Goal: Task Accomplishment & Management: Manage account settings

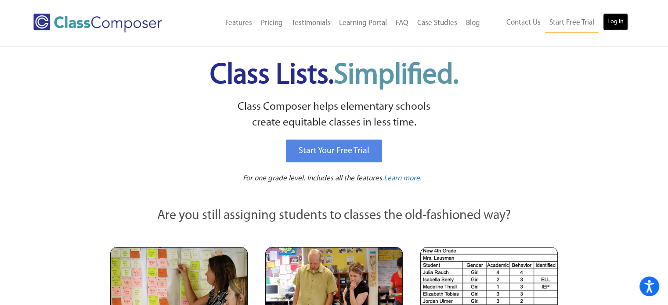
click at [610, 22] on link "Log In" at bounding box center [615, 22] width 25 height 18
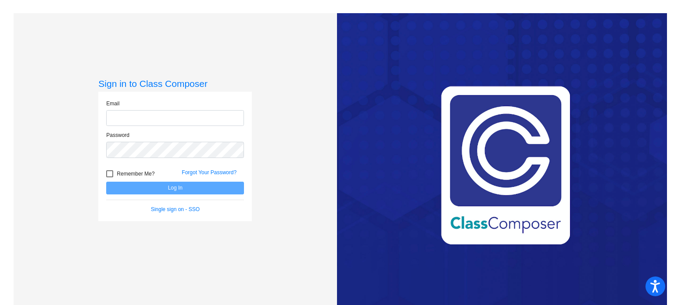
type input "[EMAIL_ADDRESS][DOMAIN_NAME]"
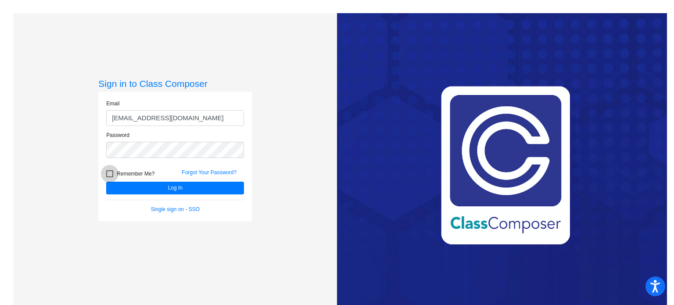
click at [112, 173] on div at bounding box center [109, 173] width 7 height 7
click at [110, 177] on input "Remember Me?" at bounding box center [109, 177] width 0 height 0
checkbox input "true"
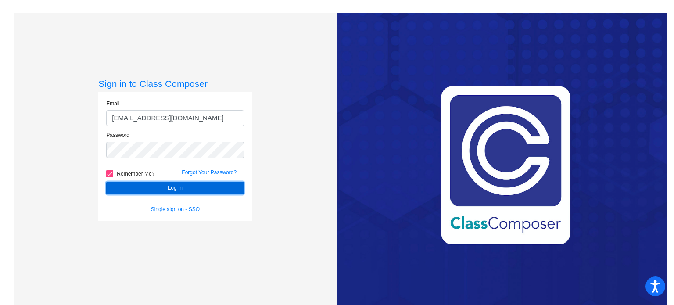
click at [145, 185] on button "Log In" at bounding box center [175, 188] width 138 height 13
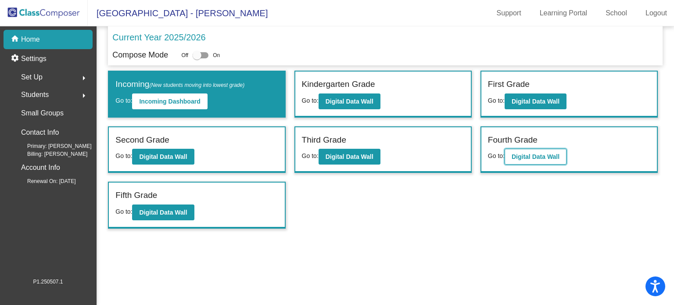
click at [538, 155] on b "Digital Data Wall" at bounding box center [536, 156] width 48 height 7
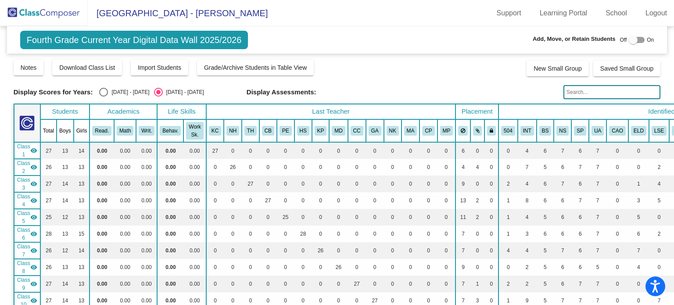
click at [30, 14] on img at bounding box center [44, 13] width 88 height 26
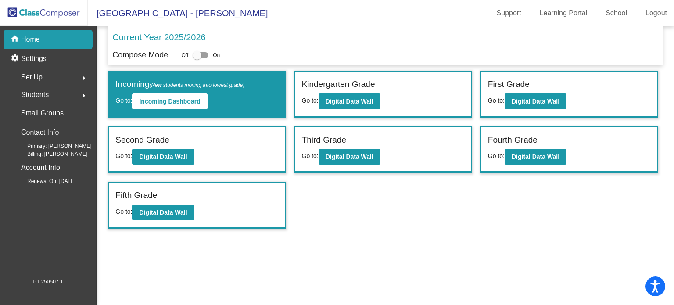
click at [47, 93] on span "Students" at bounding box center [35, 95] width 28 height 12
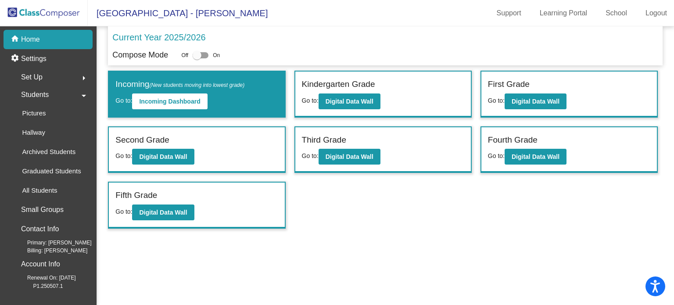
click at [47, 93] on span "Students" at bounding box center [35, 95] width 28 height 12
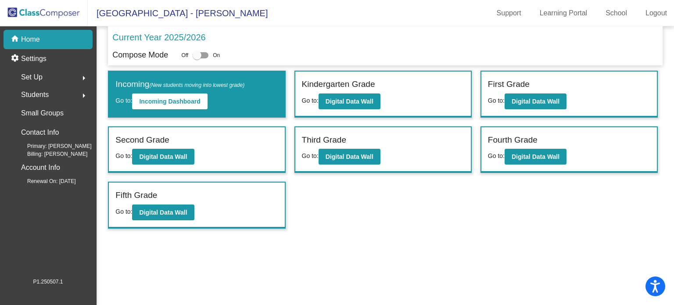
click at [33, 75] on span "Set Up" at bounding box center [32, 77] width 22 height 12
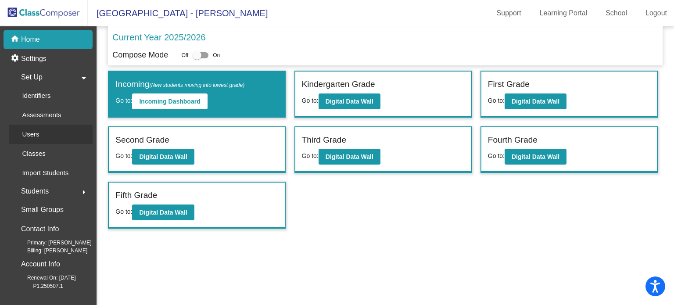
click at [37, 131] on p "Users" at bounding box center [30, 134] width 17 height 11
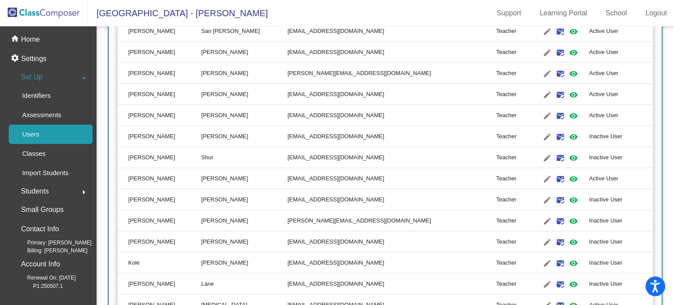
scroll to position [512, 0]
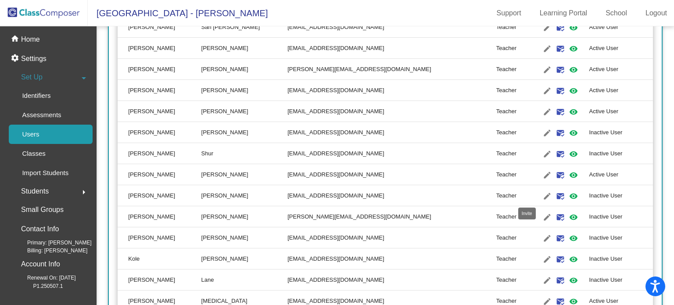
click at [555, 195] on mat-icon "mark_email_read" at bounding box center [560, 196] width 11 height 11
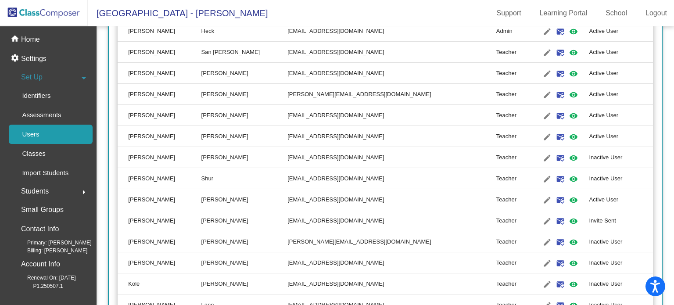
scroll to position [495, 0]
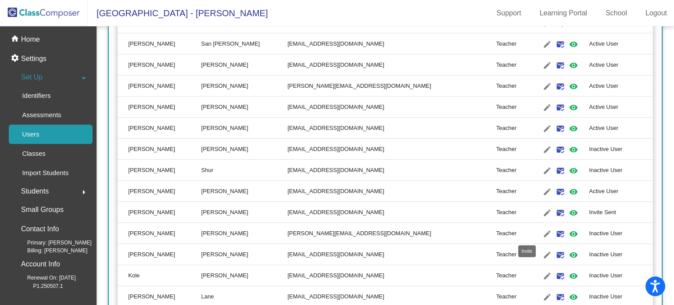
click at [555, 234] on mat-icon "mark_email_read" at bounding box center [560, 234] width 11 height 11
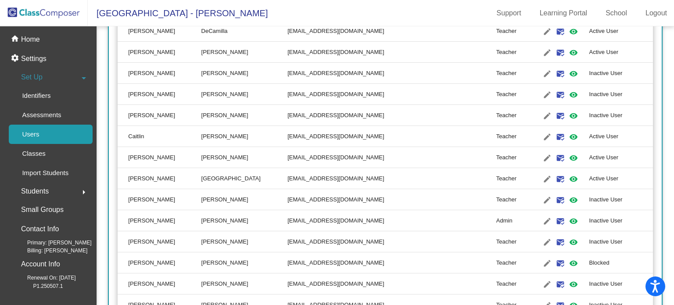
scroll to position [1271, 0]
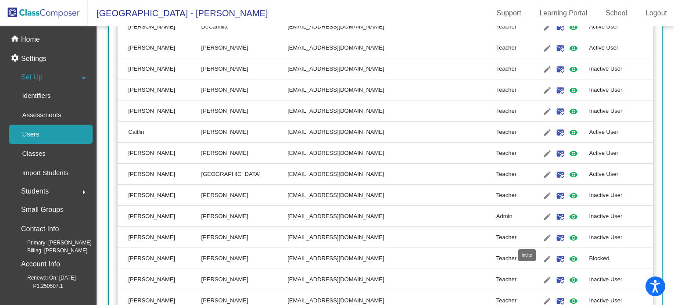
click at [555, 237] on mat-icon "mark_email_read" at bounding box center [560, 238] width 11 height 11
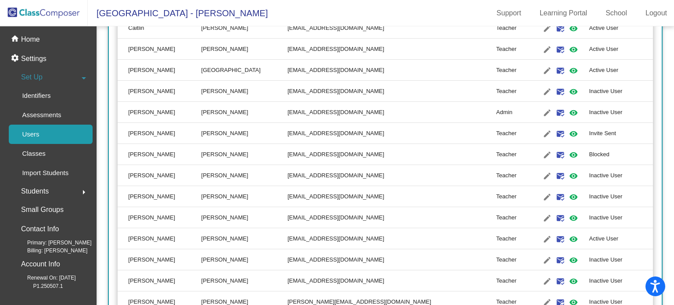
scroll to position [1379, 0]
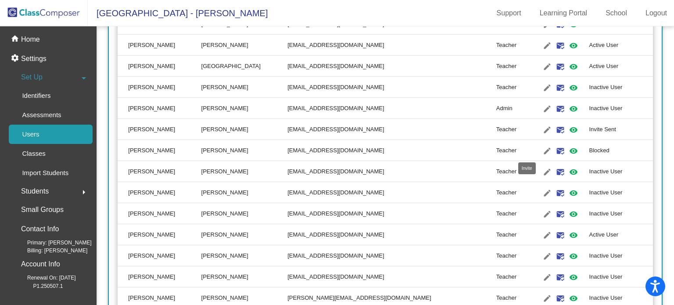
click at [555, 150] on mat-icon "mark_email_read" at bounding box center [560, 151] width 11 height 11
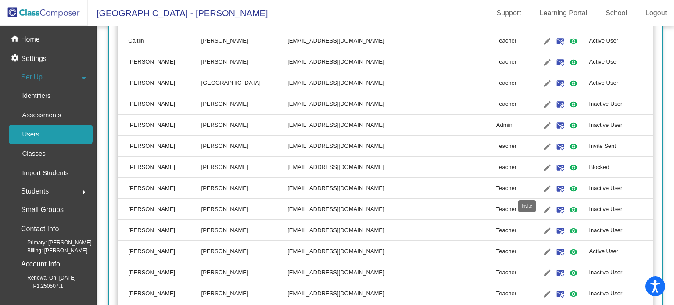
click at [555, 187] on mat-icon "mark_email_read" at bounding box center [560, 188] width 11 height 11
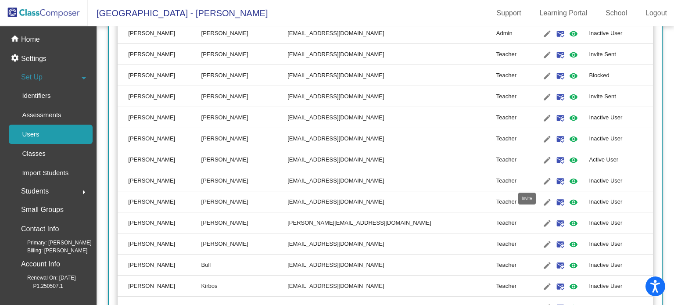
click at [555, 180] on mat-icon "mark_email_read" at bounding box center [560, 181] width 11 height 11
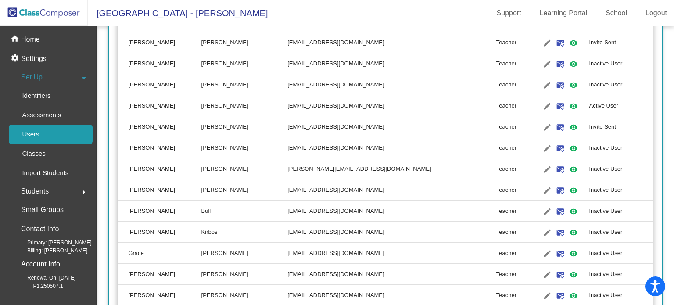
scroll to position [1517, 0]
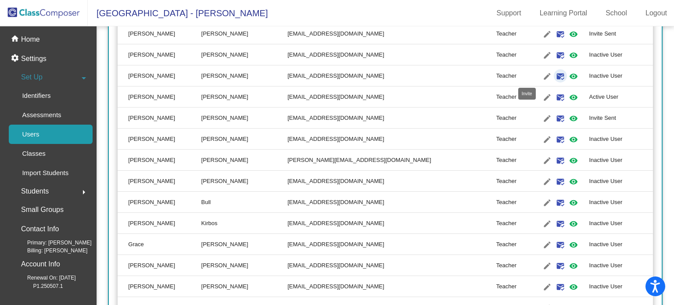
click at [555, 75] on mat-icon "mark_email_read" at bounding box center [560, 76] width 11 height 11
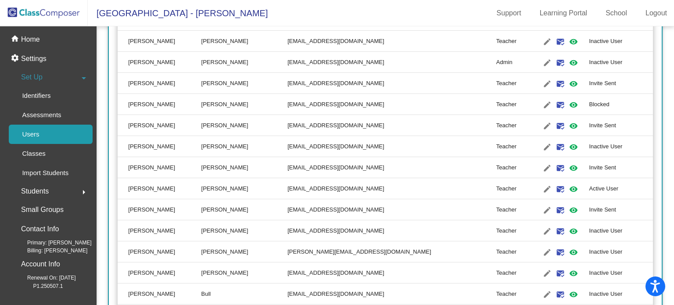
scroll to position [1429, 0]
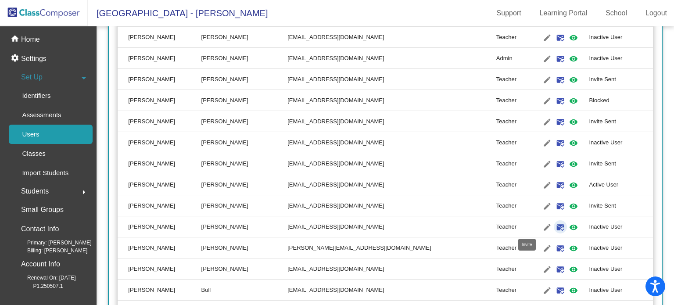
click at [555, 225] on mat-icon "mark_email_read" at bounding box center [560, 227] width 11 height 11
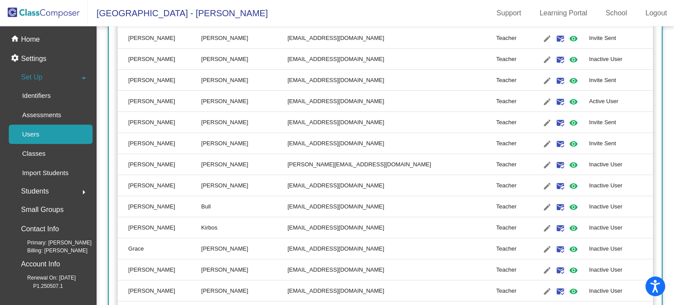
scroll to position [1504, 0]
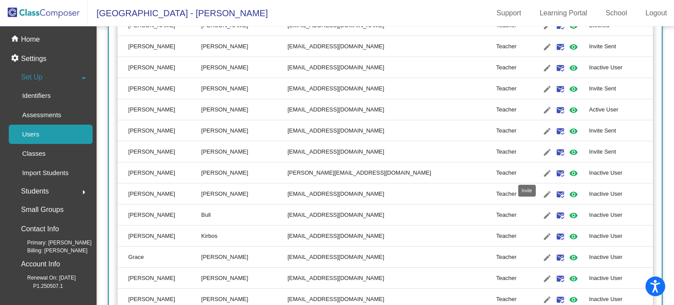
click at [555, 171] on mat-icon "mark_email_read" at bounding box center [560, 173] width 11 height 11
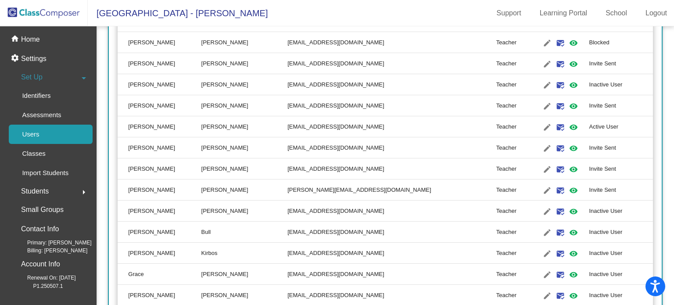
scroll to position [1487, 0]
click at [555, 208] on mat-icon "mark_email_read" at bounding box center [560, 211] width 11 height 11
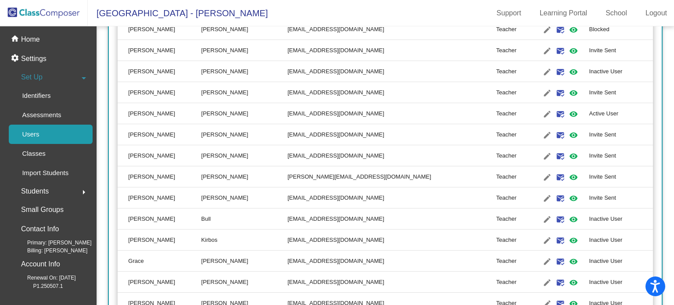
scroll to position [1508, 0]
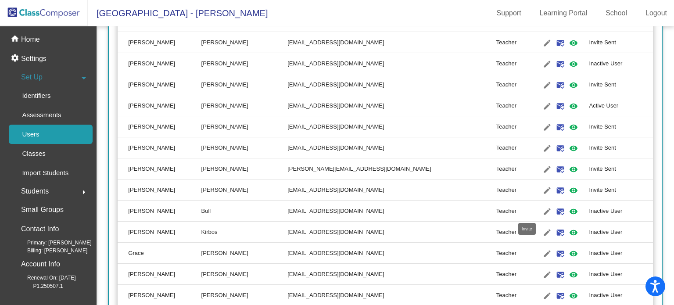
click at [555, 208] on mat-icon "mark_email_read" at bounding box center [560, 211] width 11 height 11
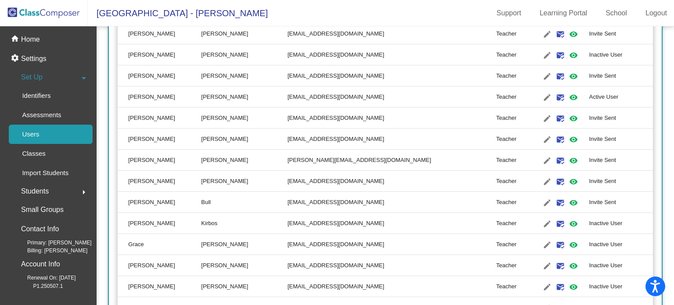
scroll to position [1529, 0]
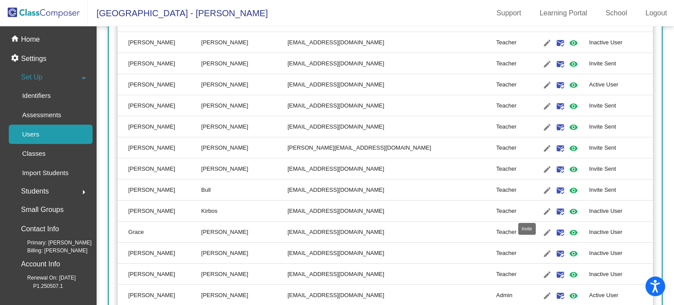
click at [555, 214] on mat-icon "mark_email_read" at bounding box center [560, 211] width 11 height 11
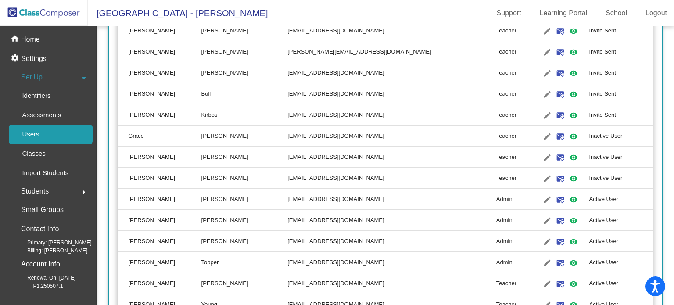
scroll to position [1637, 0]
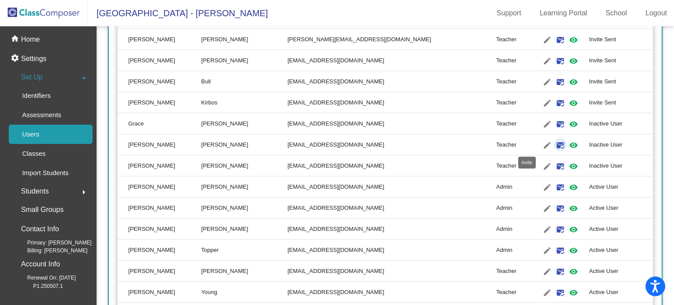
click at [555, 144] on mat-icon "mark_email_read" at bounding box center [560, 145] width 11 height 11
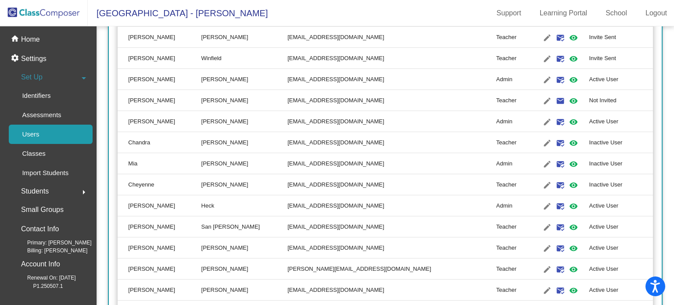
scroll to position [0, 0]
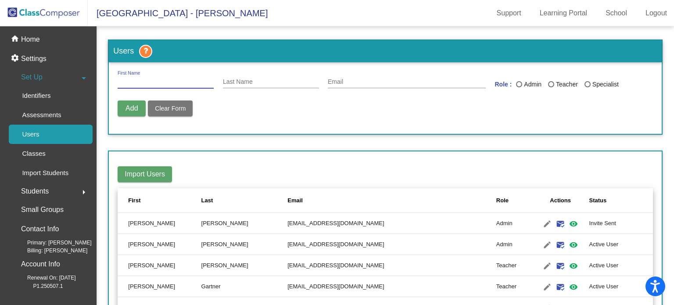
click at [139, 79] on input "First Name" at bounding box center [166, 82] width 96 height 7
type input "Makenna"
type input "[DEMOGRAPHIC_DATA]"
click at [332, 82] on input "Email" at bounding box center [407, 82] width 158 height 7
click at [247, 81] on input "[DEMOGRAPHIC_DATA]" at bounding box center [271, 82] width 96 height 7
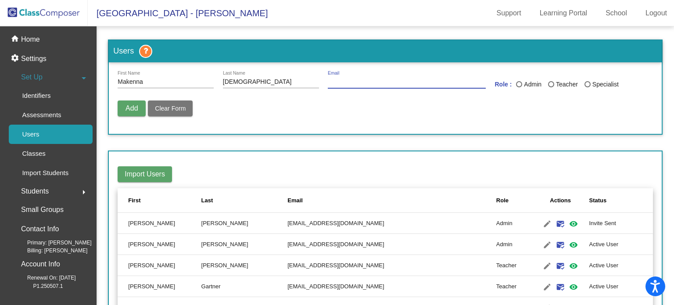
click at [341, 80] on input "Email" at bounding box center [407, 82] width 158 height 7
click at [330, 85] on input "[EMAIL_ADDRESS][DOMAIN_NAME]" at bounding box center [407, 82] width 158 height 7
type input "[EMAIL_ADDRESS][DOMAIN_NAME]"
click at [549, 86] on div "Last Name" at bounding box center [551, 84] width 6 height 6
click at [551, 87] on input "Teacher" at bounding box center [551, 87] width 0 height 0
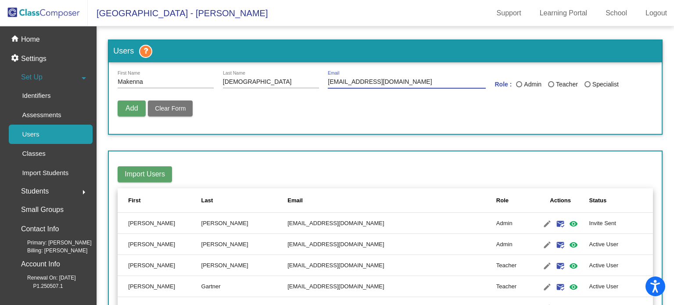
radio input "true"
click at [128, 108] on span "Add" at bounding box center [132, 107] width 12 height 7
radio input "false"
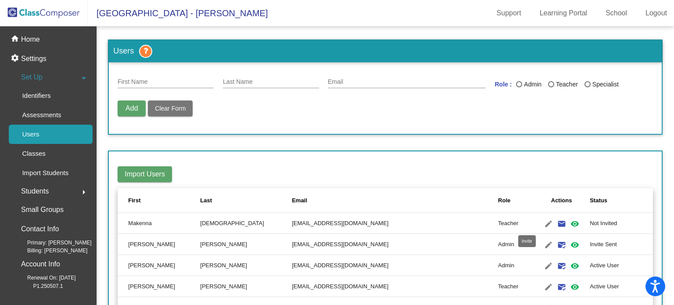
click at [556, 223] on mat-icon "email" at bounding box center [561, 224] width 11 height 11
click at [570, 224] on mat-icon "visibility" at bounding box center [575, 224] width 11 height 11
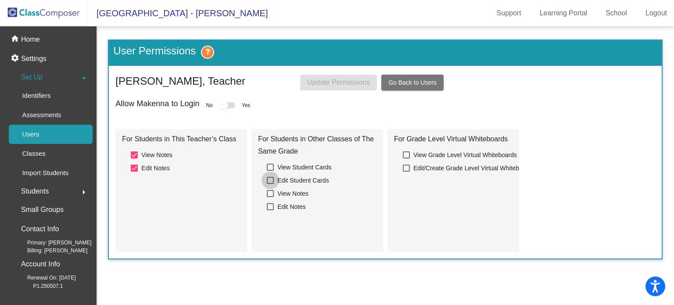
click at [272, 179] on div at bounding box center [270, 180] width 7 height 7
click at [270, 184] on input "Edit Student Cards" at bounding box center [270, 184] width 0 height 0
checkbox input "true"
click at [270, 167] on div at bounding box center [270, 167] width 7 height 7
click at [270, 171] on input "View Student Cards" at bounding box center [270, 171] width 0 height 0
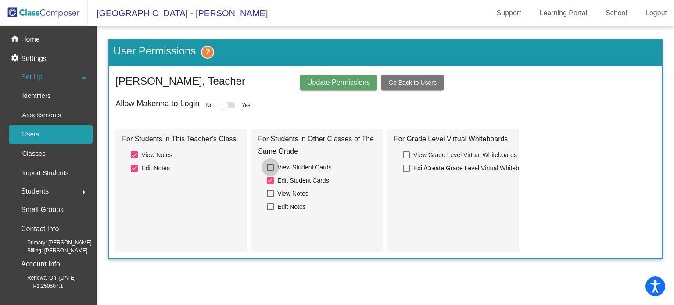
checkbox input "true"
click at [270, 191] on div at bounding box center [270, 193] width 7 height 7
click at [270, 197] on input "View Notes" at bounding box center [270, 197] width 0 height 0
checkbox input "true"
click at [269, 206] on div at bounding box center [270, 206] width 7 height 7
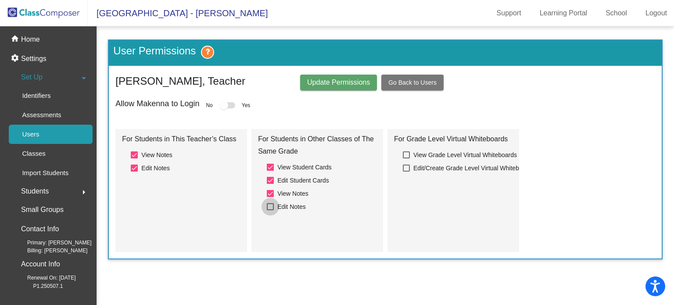
click at [270, 210] on input "Edit Notes" at bounding box center [270, 210] width 0 height 0
checkbox input "true"
click at [223, 105] on div at bounding box center [223, 105] width 9 height 9
click at [226, 106] on div at bounding box center [223, 105] width 9 height 9
click at [237, 106] on div "Allow Makenna to Login No Yes" at bounding box center [384, 105] width 539 height 12
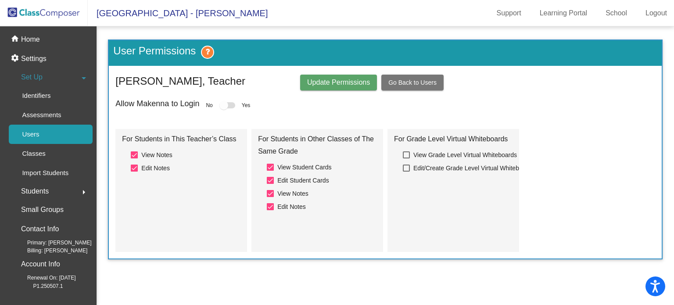
click at [225, 104] on div at bounding box center [223, 105] width 9 height 9
drag, startPoint x: 225, startPoint y: 104, endPoint x: 237, endPoint y: 107, distance: 12.7
click at [237, 107] on div "Allow Makenna to Login No Yes" at bounding box center [384, 105] width 539 height 12
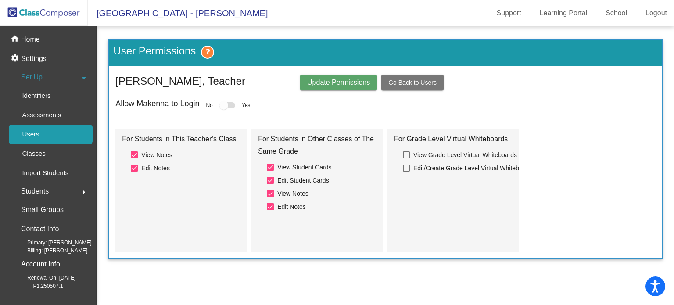
click at [230, 104] on div at bounding box center [227, 105] width 16 height 6
click at [231, 104] on div at bounding box center [227, 105] width 16 height 6
click at [324, 80] on span "Update Permissions" at bounding box center [338, 82] width 63 height 7
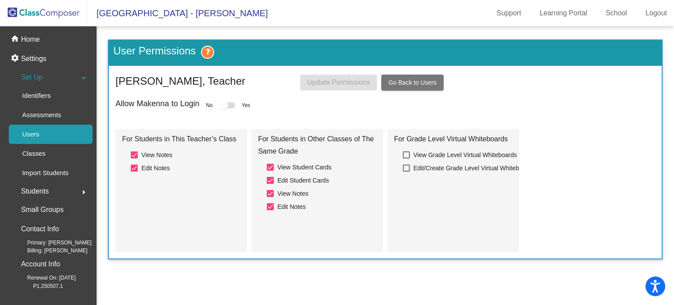
click at [224, 104] on div at bounding box center [223, 105] width 9 height 9
click at [428, 84] on span "Go Back to Users" at bounding box center [412, 82] width 48 height 7
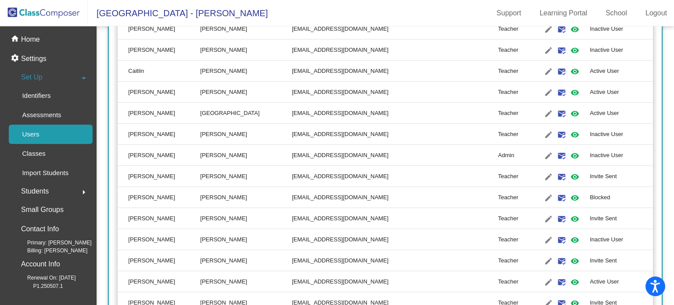
scroll to position [1357, 0]
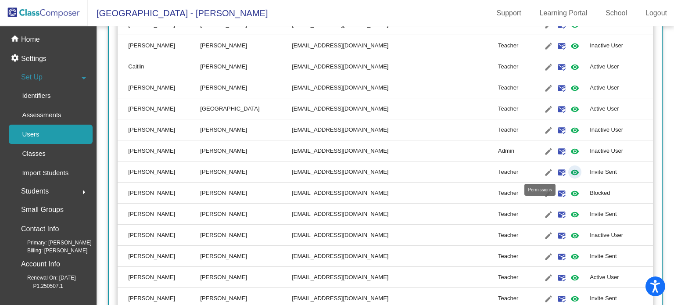
click at [570, 170] on mat-icon "visibility" at bounding box center [575, 172] width 11 height 11
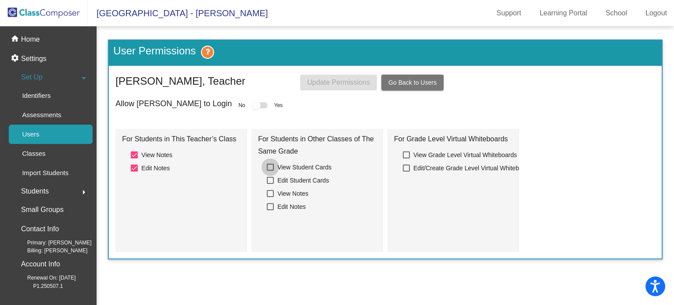
click at [268, 168] on div at bounding box center [270, 167] width 7 height 7
click at [270, 171] on input "View Student Cards" at bounding box center [270, 171] width 0 height 0
checkbox input "true"
click at [272, 179] on div at bounding box center [270, 180] width 7 height 7
click at [270, 184] on input "Edit Student Cards" at bounding box center [270, 184] width 0 height 0
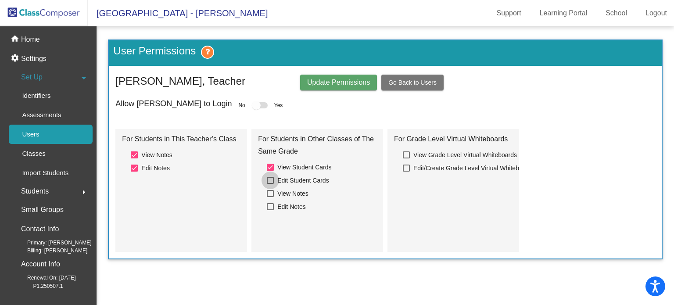
checkbox input "true"
click at [272, 191] on div at bounding box center [270, 193] width 7 height 7
click at [270, 197] on input "View Notes" at bounding box center [270, 197] width 0 height 0
checkbox input "true"
click at [268, 208] on div at bounding box center [270, 206] width 7 height 7
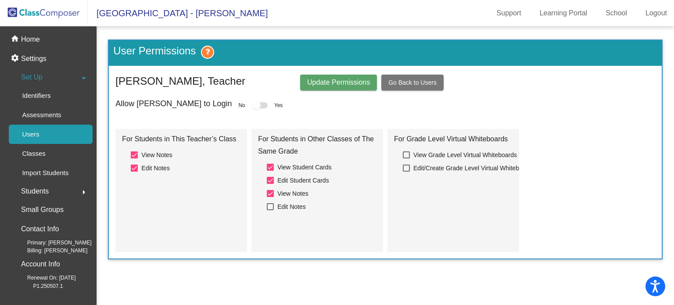
click at [270, 210] on input "Edit Notes" at bounding box center [270, 210] width 0 height 0
checkbox input "true"
click at [329, 81] on span "Update Permissions" at bounding box center [338, 82] width 63 height 7
click at [252, 106] on div at bounding box center [256, 105] width 9 height 9
drag, startPoint x: 210, startPoint y: 106, endPoint x: 225, endPoint y: 108, distance: 14.7
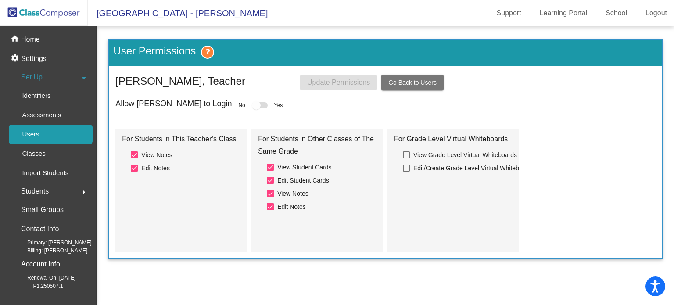
click at [225, 108] on div "Allow [PERSON_NAME] to Login No Yes" at bounding box center [384, 105] width 539 height 12
click at [400, 80] on span "Go Back to Users" at bounding box center [412, 82] width 48 height 7
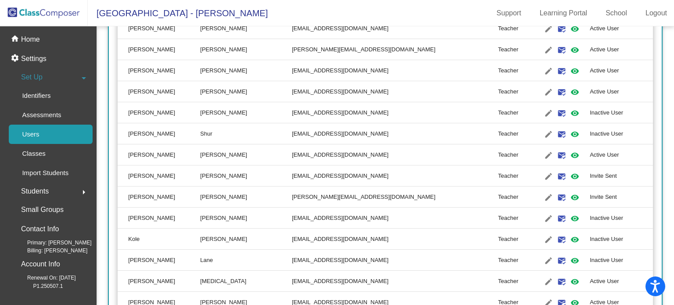
scroll to position [557, 0]
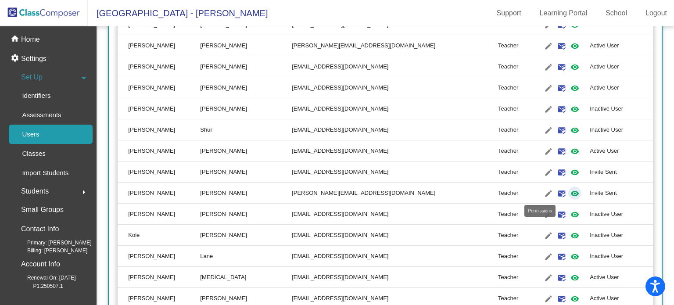
click at [570, 193] on mat-icon "visibility" at bounding box center [575, 193] width 11 height 11
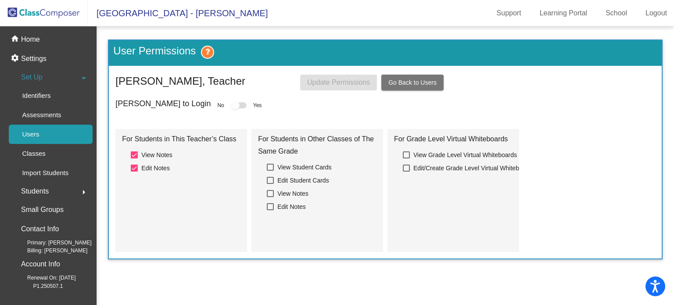
click at [270, 169] on div at bounding box center [270, 167] width 7 height 7
click at [270, 171] on input "View Student Cards" at bounding box center [270, 171] width 0 height 0
checkbox input "true"
click at [273, 178] on div at bounding box center [270, 180] width 7 height 7
click at [270, 184] on input "Edit Student Cards" at bounding box center [270, 184] width 0 height 0
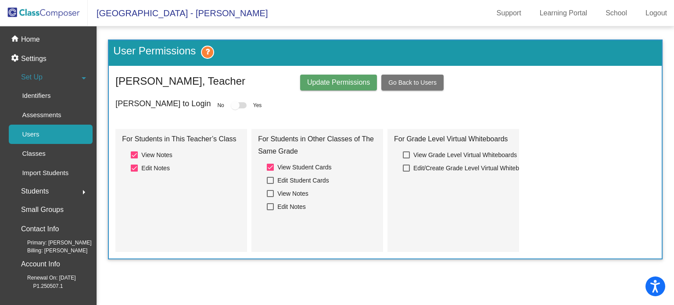
checkbox input "true"
click at [270, 193] on div at bounding box center [270, 193] width 7 height 7
click at [270, 197] on input "View Notes" at bounding box center [270, 197] width 0 height 0
checkbox input "true"
click at [270, 207] on div at bounding box center [270, 206] width 7 height 7
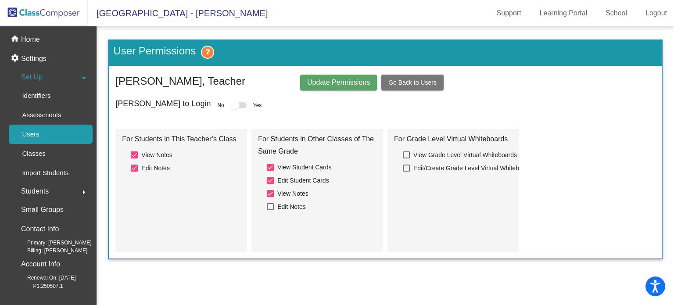
click at [270, 210] on input "Edit Notes" at bounding box center [270, 210] width 0 height 0
checkbox input "true"
click at [318, 82] on span "Update Permissions" at bounding box center [338, 82] width 63 height 7
click at [404, 82] on span "Go Back to Users" at bounding box center [412, 82] width 48 height 7
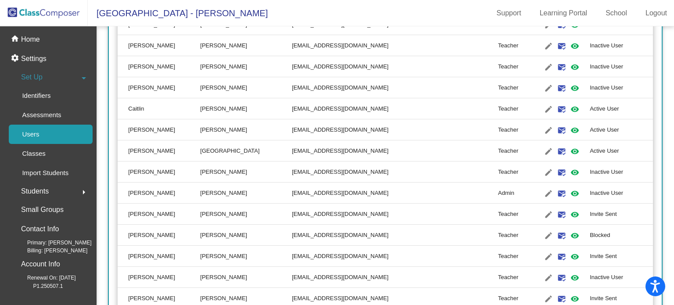
scroll to position [1320, 0]
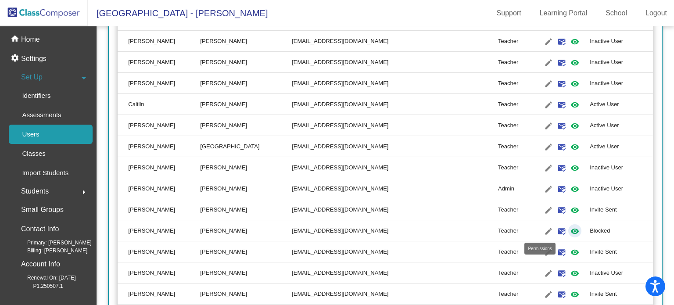
click at [570, 228] on mat-icon "visibility" at bounding box center [575, 231] width 11 height 11
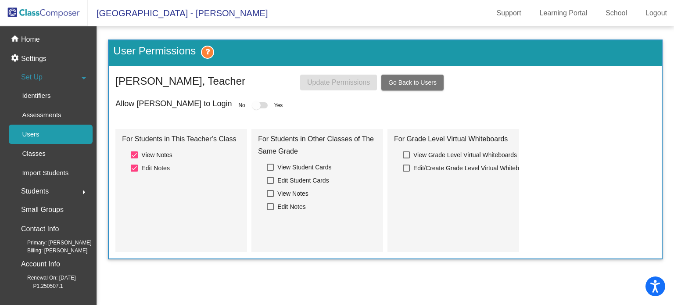
click at [272, 165] on div at bounding box center [270, 167] width 7 height 7
click at [270, 171] on input "View Student Cards" at bounding box center [270, 171] width 0 height 0
checkbox input "true"
click at [274, 181] on label "Edit Student Cards" at bounding box center [298, 180] width 62 height 11
click at [270, 184] on input "Edit Student Cards" at bounding box center [270, 184] width 0 height 0
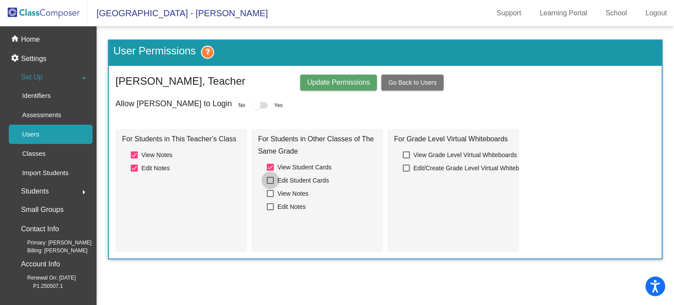
checkbox input "true"
click at [272, 191] on div at bounding box center [270, 193] width 7 height 7
click at [270, 197] on input "View Notes" at bounding box center [270, 197] width 0 height 0
checkbox input "true"
click at [271, 205] on div at bounding box center [270, 206] width 7 height 7
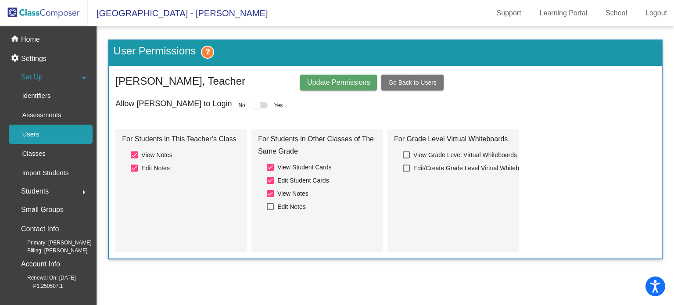
click at [270, 210] on input "Edit Notes" at bounding box center [270, 210] width 0 height 0
checkbox input "true"
click at [336, 81] on span "Update Permissions" at bounding box center [338, 82] width 63 height 7
click at [252, 108] on div at bounding box center [256, 105] width 9 height 9
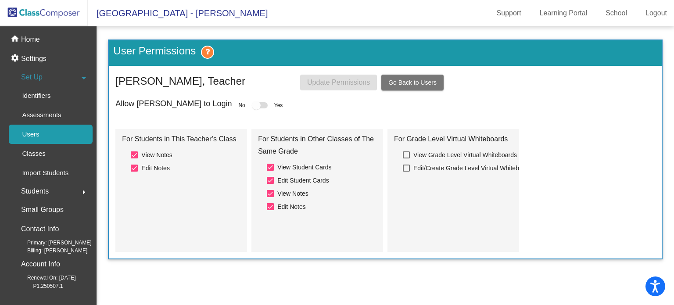
click at [403, 82] on span "Go Back to Users" at bounding box center [412, 82] width 48 height 7
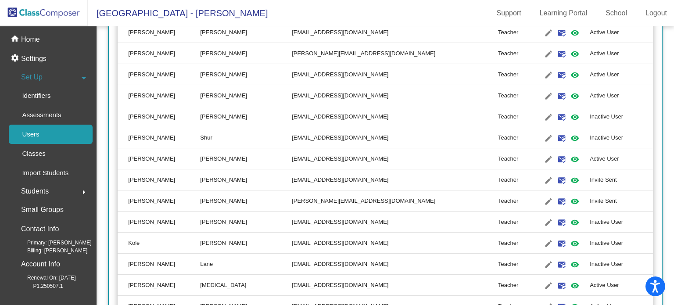
scroll to position [553, 0]
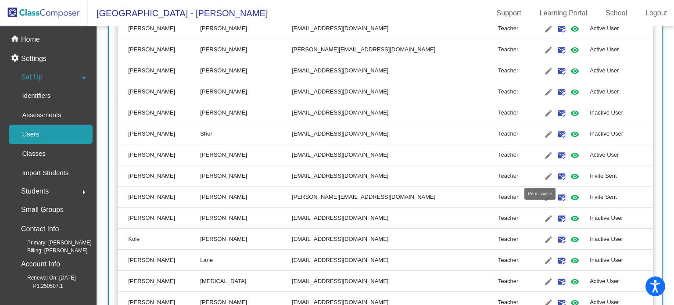
click at [570, 175] on mat-icon "visibility" at bounding box center [575, 176] width 11 height 11
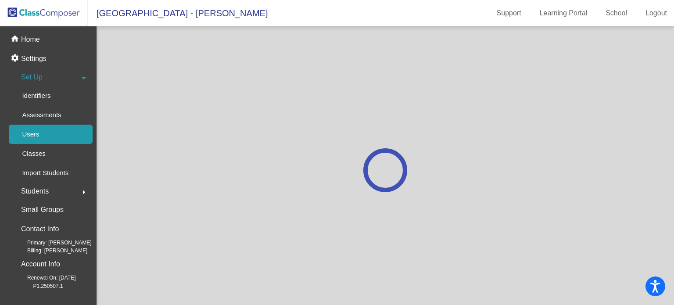
scroll to position [0, 0]
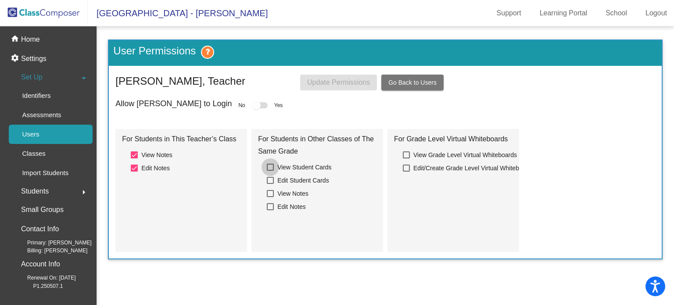
click at [274, 169] on label "View Student Cards" at bounding box center [299, 167] width 65 height 11
click at [270, 171] on input "View Student Cards" at bounding box center [270, 171] width 0 height 0
checkbox input "true"
click at [273, 178] on div at bounding box center [270, 180] width 7 height 7
click at [270, 184] on input "Edit Student Cards" at bounding box center [270, 184] width 0 height 0
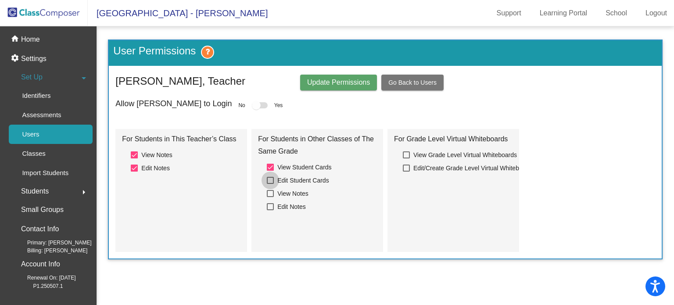
checkbox input "true"
click at [271, 193] on div at bounding box center [270, 193] width 7 height 7
click at [270, 197] on input "View Notes" at bounding box center [270, 197] width 0 height 0
checkbox input "true"
click at [269, 205] on div at bounding box center [270, 206] width 7 height 7
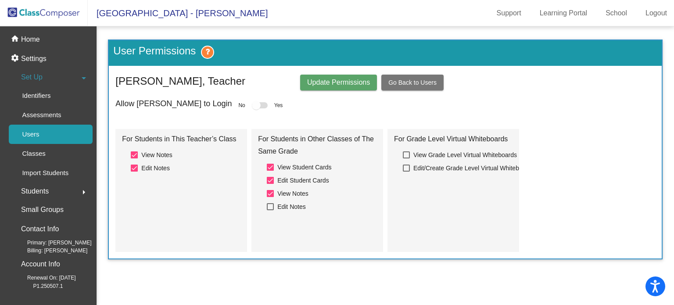
click at [270, 210] on input "Edit Notes" at bounding box center [270, 210] width 0 height 0
checkbox input "true"
click at [330, 80] on span "Update Permissions" at bounding box center [338, 82] width 63 height 7
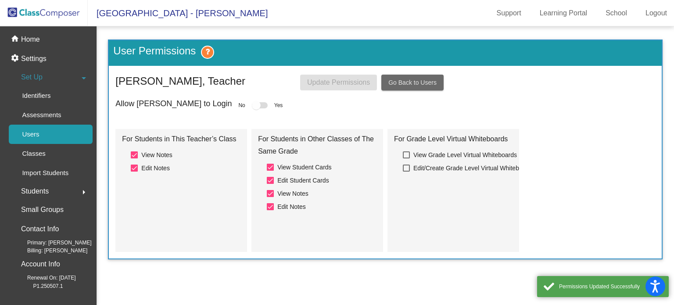
click at [400, 80] on span "Go Back to Users" at bounding box center [412, 82] width 48 height 7
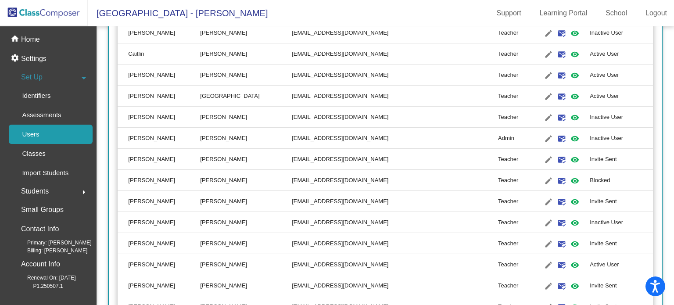
scroll to position [1374, 0]
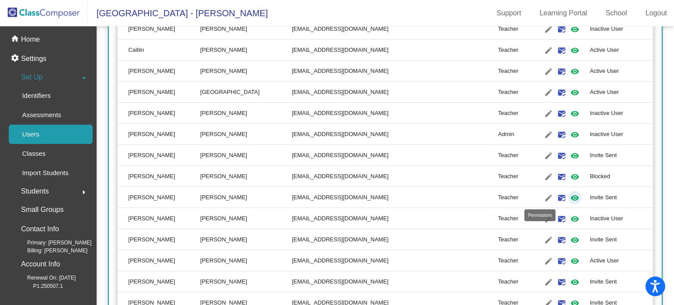
click at [570, 197] on mat-icon "visibility" at bounding box center [575, 198] width 11 height 11
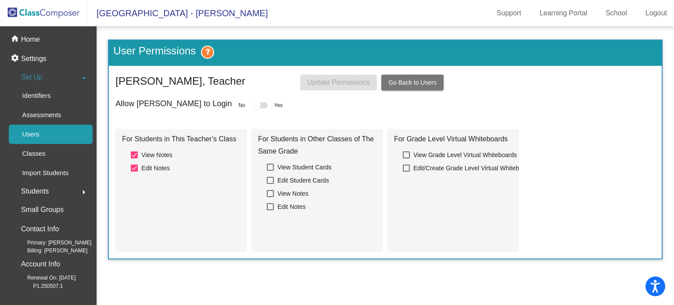
click at [271, 168] on div at bounding box center [270, 167] width 7 height 7
click at [270, 171] on input "View Student Cards" at bounding box center [270, 171] width 0 height 0
checkbox input "true"
click at [273, 179] on div at bounding box center [270, 180] width 7 height 7
click at [270, 184] on input "Edit Student Cards" at bounding box center [270, 184] width 0 height 0
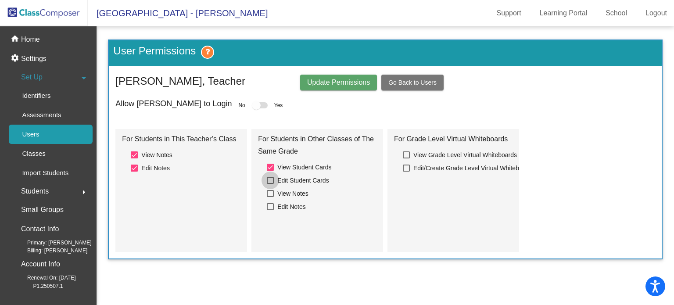
checkbox input "true"
click at [272, 192] on div at bounding box center [270, 193] width 7 height 7
click at [270, 197] on input "View Notes" at bounding box center [270, 197] width 0 height 0
checkbox input "true"
click at [271, 205] on div at bounding box center [270, 206] width 7 height 7
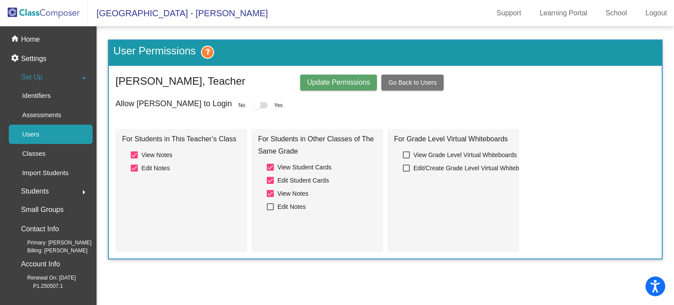
click at [270, 210] on input "Edit Notes" at bounding box center [270, 210] width 0 height 0
checkbox input "true"
click at [348, 83] on span "Update Permissions" at bounding box center [338, 82] width 63 height 7
click at [274, 107] on span "Yes" at bounding box center [278, 105] width 9 height 8
click at [252, 105] on div at bounding box center [260, 105] width 16 height 6
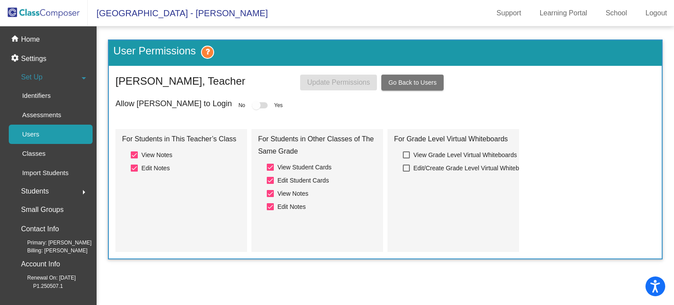
click at [252, 107] on div at bounding box center [256, 105] width 9 height 9
drag, startPoint x: 211, startPoint y: 107, endPoint x: 221, endPoint y: 108, distance: 10.2
click at [252, 108] on label at bounding box center [260, 105] width 16 height 11
click at [391, 81] on span "Go Back to Users" at bounding box center [412, 82] width 48 height 7
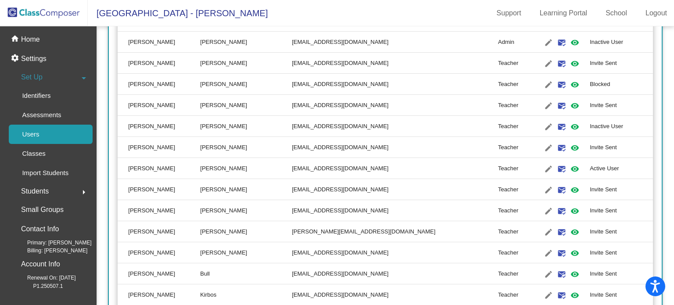
scroll to position [1487, 0]
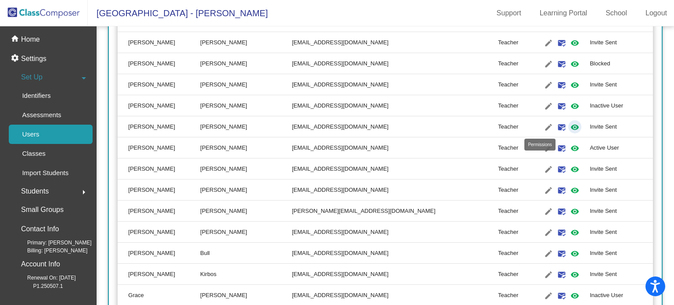
click at [570, 124] on mat-icon "visibility" at bounding box center [575, 127] width 11 height 11
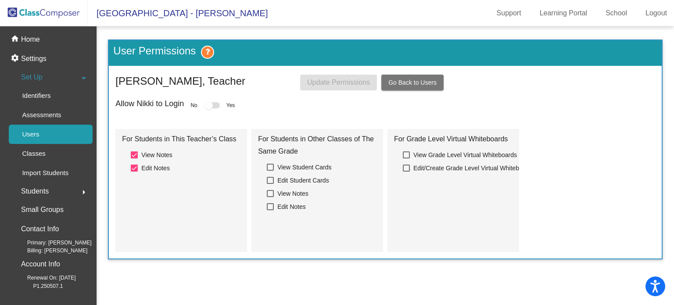
click at [270, 167] on div at bounding box center [270, 167] width 7 height 7
click at [270, 171] on input "View Student Cards" at bounding box center [270, 171] width 0 height 0
checkbox input "true"
drag, startPoint x: 270, startPoint y: 179, endPoint x: 271, endPoint y: 186, distance: 6.6
click at [271, 180] on div at bounding box center [270, 180] width 7 height 7
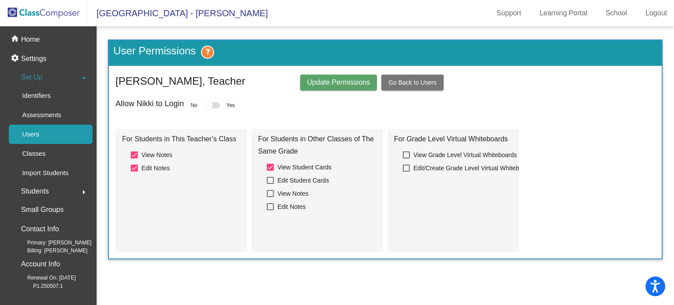
click at [270, 184] on input "Edit Student Cards" at bounding box center [270, 184] width 0 height 0
checkbox input "true"
click at [269, 193] on div at bounding box center [270, 193] width 7 height 7
click at [270, 197] on input "View Notes" at bounding box center [270, 197] width 0 height 0
checkbox input "true"
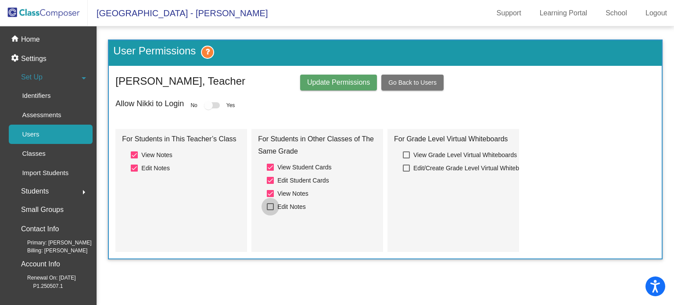
click at [270, 205] on div at bounding box center [270, 206] width 7 height 7
click at [270, 210] on input "Edit Notes" at bounding box center [270, 210] width 0 height 0
checkbox input "true"
click at [325, 82] on span "Update Permissions" at bounding box center [338, 82] width 63 height 7
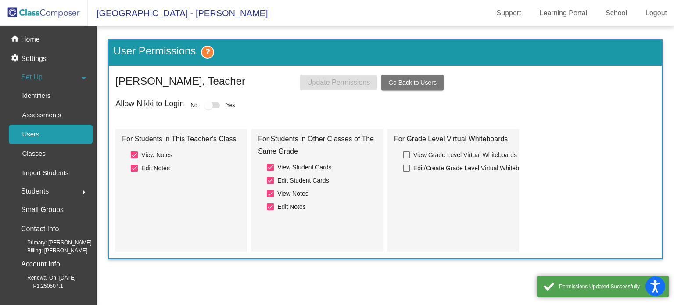
click at [402, 79] on span "Go Back to Users" at bounding box center [412, 82] width 48 height 7
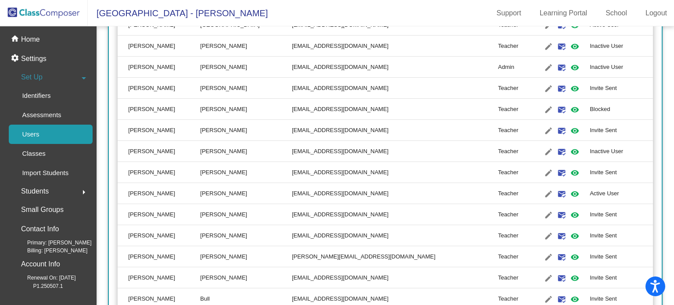
scroll to position [1446, 0]
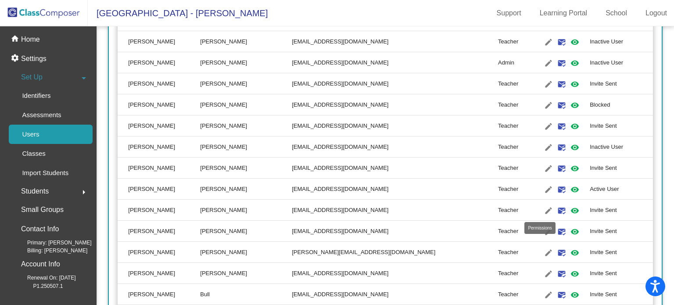
click at [570, 208] on mat-icon "visibility" at bounding box center [575, 210] width 11 height 11
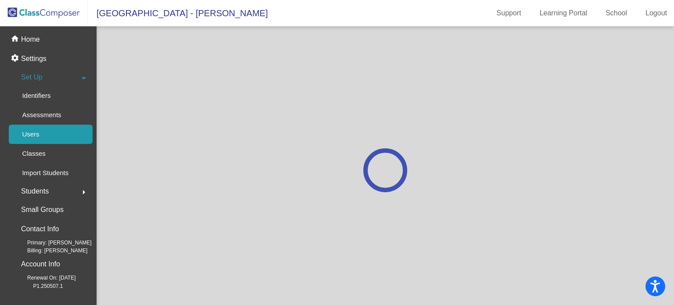
scroll to position [0, 0]
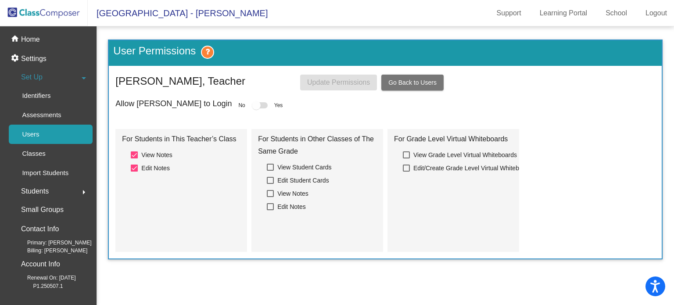
click at [273, 166] on div at bounding box center [270, 167] width 7 height 7
click at [270, 171] on input "View Student Cards" at bounding box center [270, 171] width 0 height 0
checkbox input "true"
click at [272, 178] on div at bounding box center [270, 180] width 7 height 7
click at [270, 184] on input "Edit Student Cards" at bounding box center [270, 184] width 0 height 0
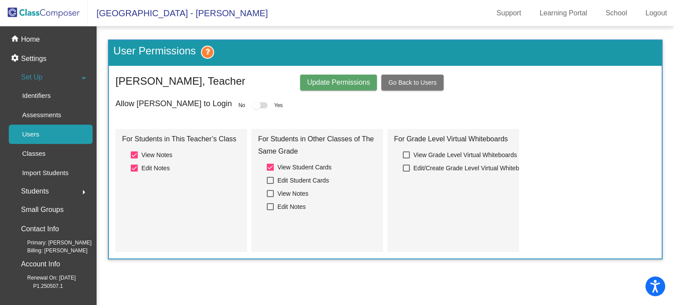
checkbox input "true"
click at [271, 194] on div at bounding box center [270, 193] width 7 height 7
click at [270, 197] on input "View Notes" at bounding box center [270, 197] width 0 height 0
checkbox input "true"
click at [272, 205] on div at bounding box center [270, 206] width 7 height 7
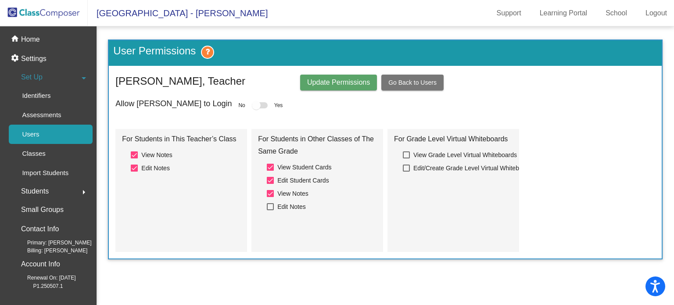
click at [270, 210] on input "Edit Notes" at bounding box center [270, 210] width 0 height 0
checkbox input "true"
click at [334, 79] on span "Update Permissions" at bounding box center [338, 82] width 63 height 7
click at [395, 81] on span "Go Back to Users" at bounding box center [412, 82] width 48 height 7
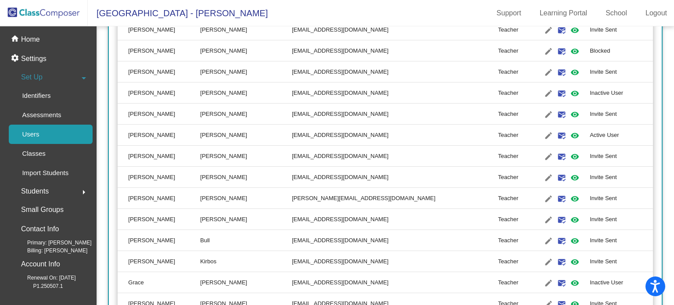
scroll to position [1508, 0]
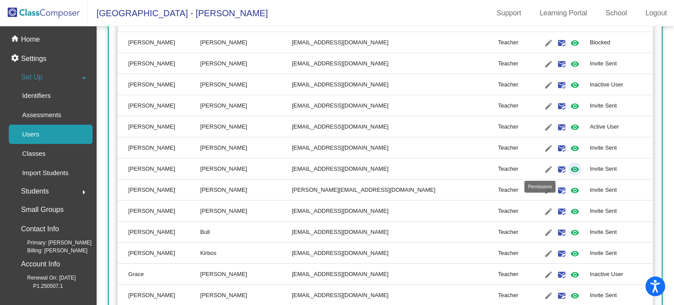
click at [570, 170] on mat-icon "visibility" at bounding box center [575, 169] width 11 height 11
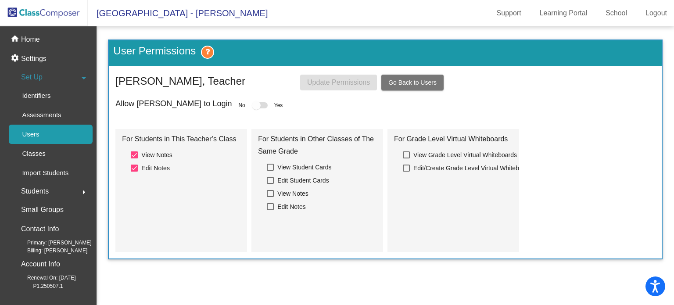
click at [270, 167] on div at bounding box center [270, 167] width 7 height 7
click at [270, 171] on input "View Student Cards" at bounding box center [270, 171] width 0 height 0
checkbox input "true"
click at [271, 180] on div at bounding box center [270, 180] width 7 height 7
click at [270, 184] on input "Edit Student Cards" at bounding box center [270, 184] width 0 height 0
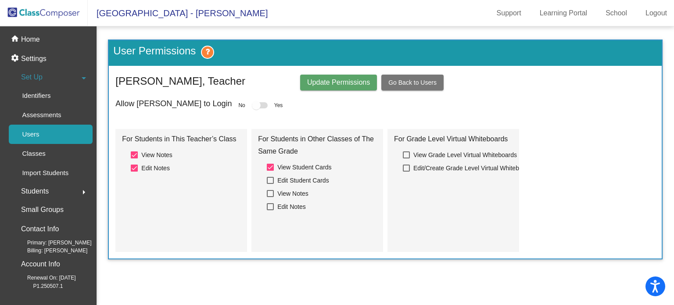
checkbox input "true"
click at [270, 192] on div at bounding box center [270, 193] width 7 height 7
click at [270, 197] on input "View Notes" at bounding box center [270, 197] width 0 height 0
checkbox input "true"
click at [272, 205] on div at bounding box center [270, 206] width 7 height 7
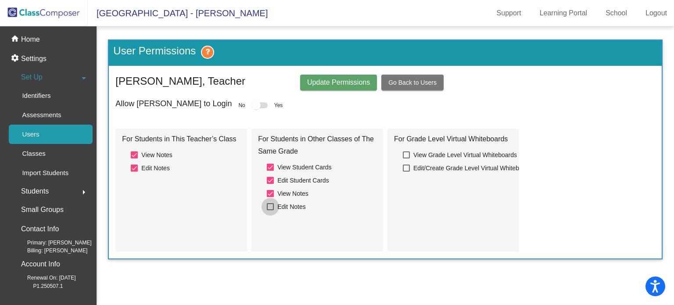
click at [270, 210] on input "Edit Notes" at bounding box center [270, 210] width 0 height 0
checkbox input "true"
click at [337, 81] on span "Update Permissions" at bounding box center [338, 82] width 63 height 7
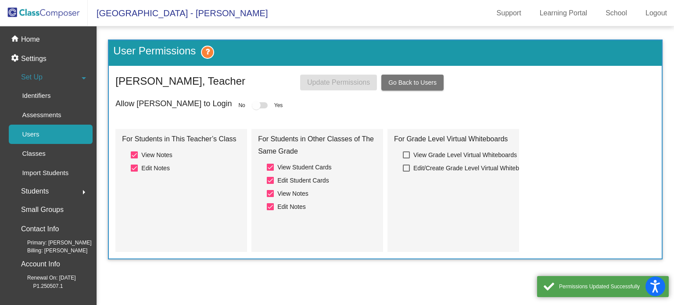
click at [409, 79] on span "Go Back to Users" at bounding box center [412, 82] width 48 height 7
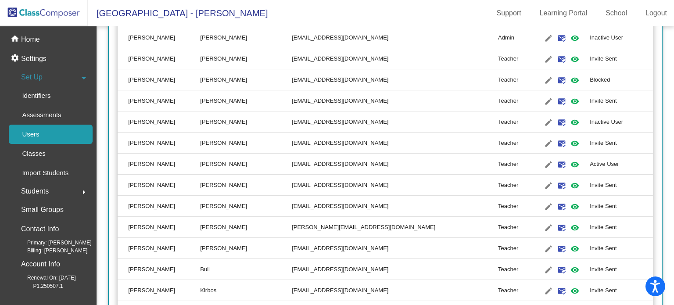
scroll to position [1475, 0]
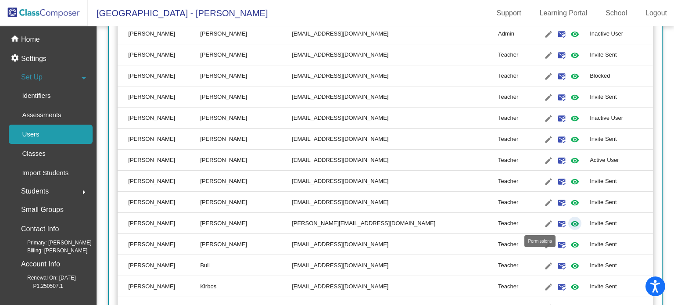
click at [570, 223] on mat-icon "visibility" at bounding box center [575, 224] width 11 height 11
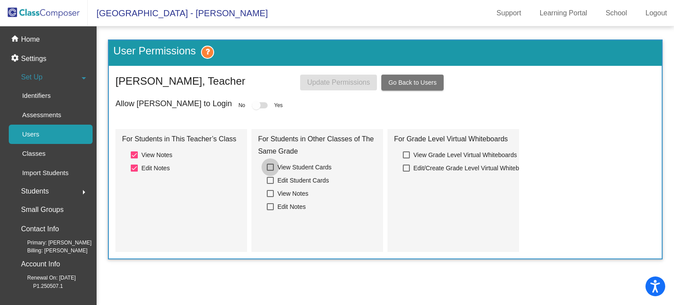
click at [272, 166] on div at bounding box center [270, 167] width 7 height 7
click at [270, 171] on input "View Student Cards" at bounding box center [270, 171] width 0 height 0
checkbox input "true"
click at [272, 178] on div at bounding box center [270, 180] width 7 height 7
click at [270, 184] on input "Edit Student Cards" at bounding box center [270, 184] width 0 height 0
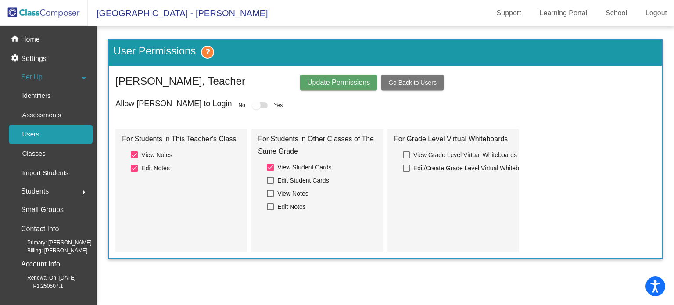
checkbox input "true"
click at [271, 192] on div at bounding box center [270, 193] width 7 height 7
click at [270, 197] on input "View Notes" at bounding box center [270, 197] width 0 height 0
checkbox input "true"
click at [272, 204] on div at bounding box center [270, 206] width 7 height 7
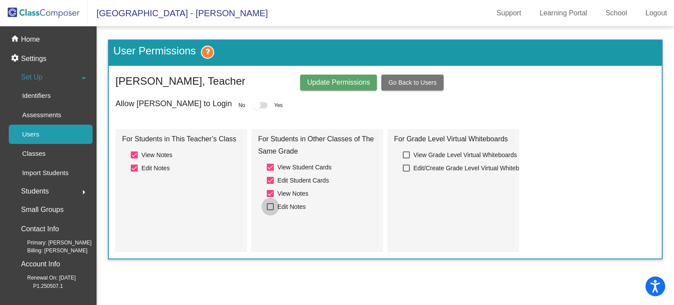
click at [270, 210] on input "Edit Notes" at bounding box center [270, 210] width 0 height 0
checkbox input "true"
click at [334, 81] on span "Update Permissions" at bounding box center [338, 82] width 63 height 7
click at [401, 81] on span "Go Back to Users" at bounding box center [412, 82] width 48 height 7
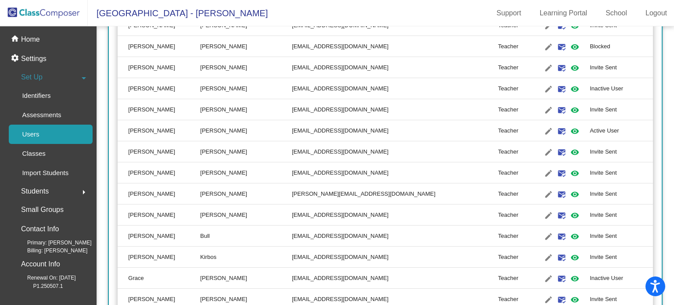
scroll to position [1508, 0]
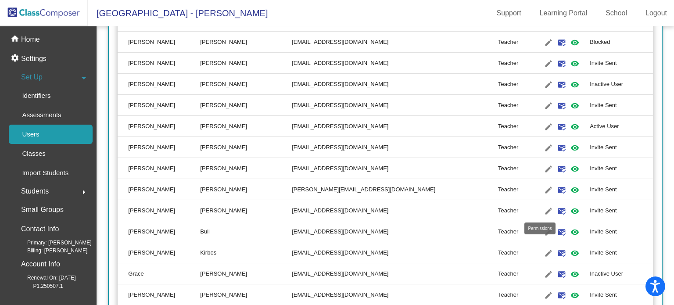
click at [570, 207] on mat-icon "visibility" at bounding box center [575, 211] width 11 height 11
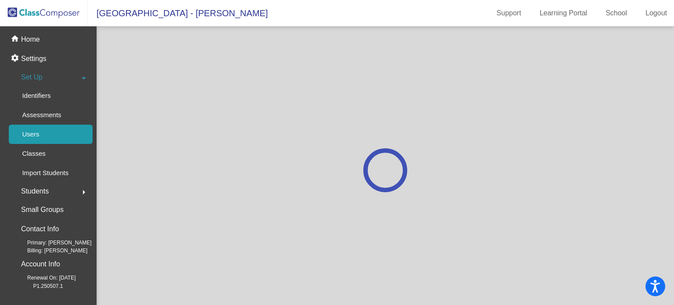
scroll to position [0, 0]
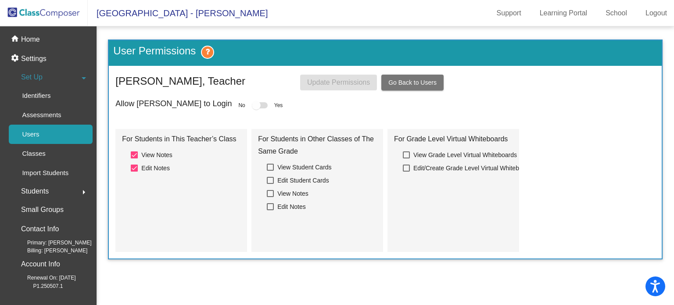
click at [273, 169] on div at bounding box center [270, 167] width 7 height 7
click at [270, 171] on input "View Student Cards" at bounding box center [270, 171] width 0 height 0
checkbox input "true"
click at [274, 178] on label "Edit Student Cards" at bounding box center [298, 180] width 62 height 11
click at [270, 184] on input "Edit Student Cards" at bounding box center [270, 184] width 0 height 0
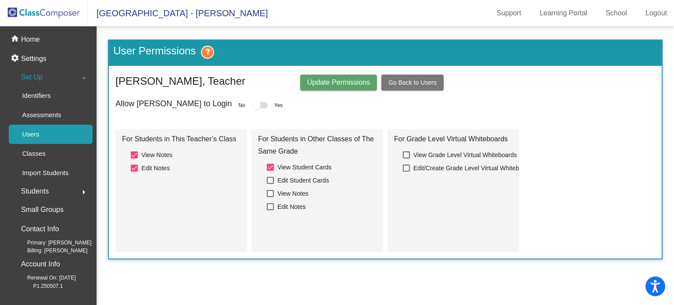
checkbox input "true"
click at [273, 194] on div at bounding box center [270, 193] width 7 height 7
click at [270, 197] on input "View Notes" at bounding box center [270, 197] width 0 height 0
checkbox input "true"
click at [271, 201] on label "Edit Notes" at bounding box center [286, 206] width 39 height 11
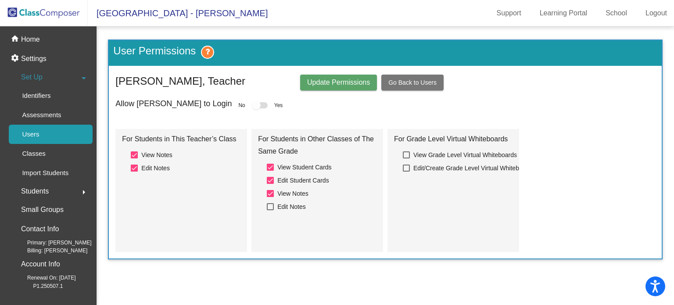
click at [270, 210] on input "Edit Notes" at bounding box center [270, 210] width 0 height 0
checkbox input "true"
click at [326, 79] on button "Update Permissions" at bounding box center [338, 83] width 77 height 16
click at [403, 79] on span "Go Back to Users" at bounding box center [412, 82] width 48 height 7
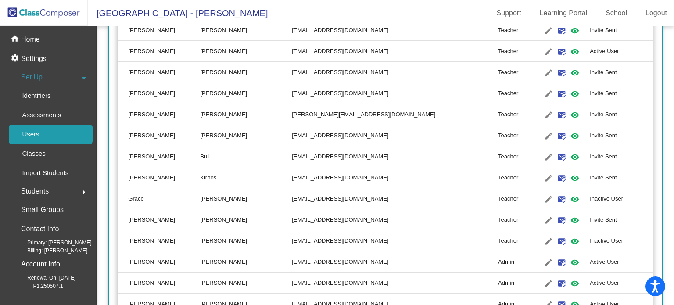
scroll to position [1575, 0]
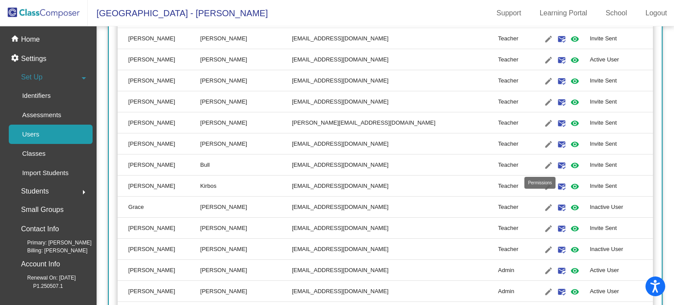
click at [570, 165] on mat-icon "visibility" at bounding box center [575, 165] width 11 height 11
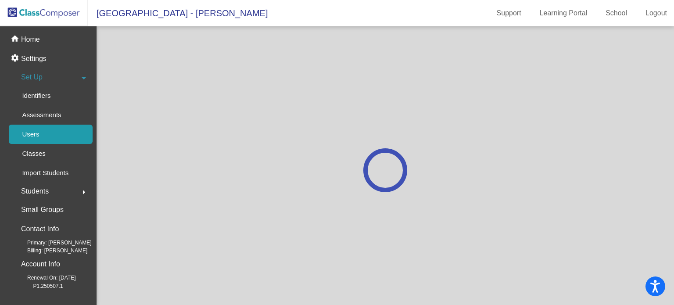
scroll to position [0, 0]
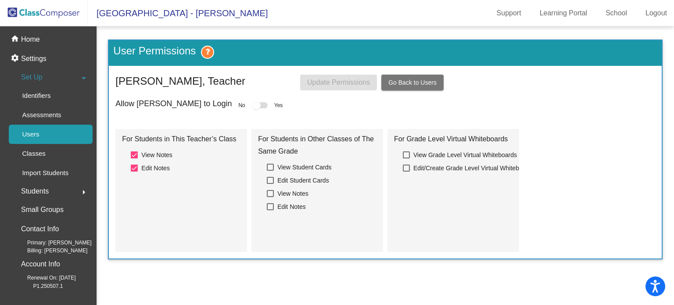
click at [273, 166] on div at bounding box center [270, 167] width 7 height 7
click at [270, 171] on input "View Student Cards" at bounding box center [270, 171] width 0 height 0
checkbox input "true"
click at [273, 179] on div at bounding box center [270, 180] width 7 height 7
click at [270, 184] on input "Edit Student Cards" at bounding box center [270, 184] width 0 height 0
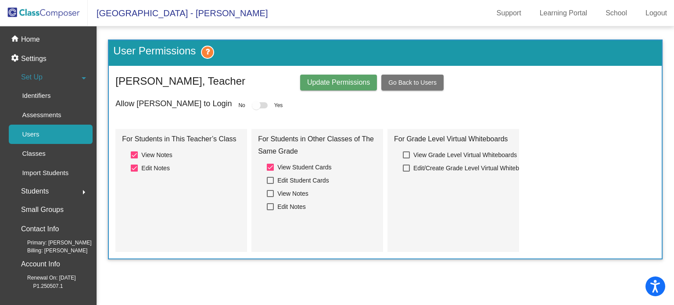
checkbox input "true"
click at [269, 192] on div at bounding box center [270, 193] width 7 height 7
click at [270, 197] on input "View Notes" at bounding box center [270, 197] width 0 height 0
checkbox input "true"
click at [273, 205] on div at bounding box center [270, 206] width 7 height 7
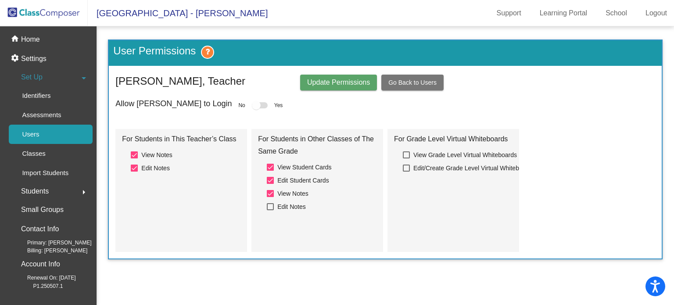
click at [270, 210] on input "Edit Notes" at bounding box center [270, 210] width 0 height 0
checkbox input "true"
click at [342, 85] on span "Update Permissions" at bounding box center [338, 82] width 63 height 7
click at [388, 78] on button "Go Back to Users" at bounding box center [412, 83] width 62 height 16
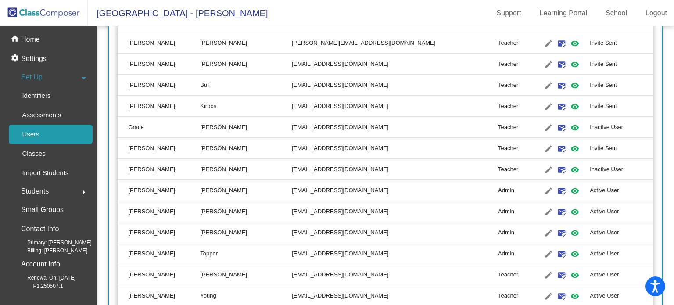
scroll to position [1647, 0]
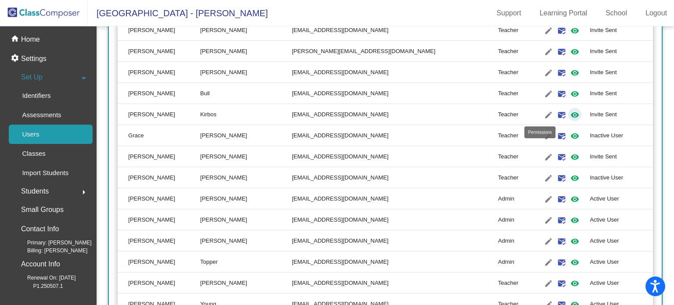
click at [570, 113] on mat-icon "visibility" at bounding box center [575, 115] width 11 height 11
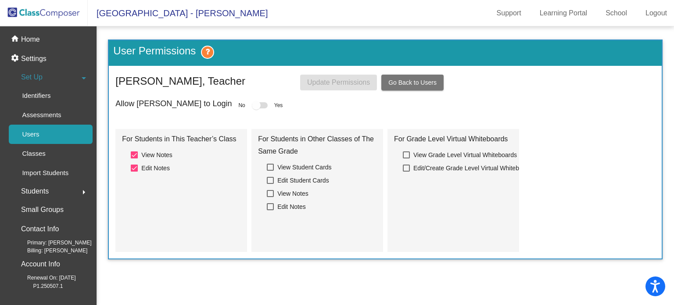
click at [273, 167] on div at bounding box center [270, 167] width 7 height 7
click at [270, 171] on input "View Student Cards" at bounding box center [270, 171] width 0 height 0
checkbox input "true"
click at [272, 181] on div at bounding box center [270, 180] width 7 height 7
click at [270, 184] on input "Edit Student Cards" at bounding box center [270, 184] width 0 height 0
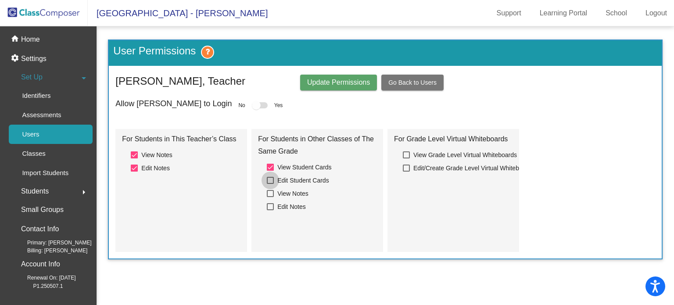
checkbox input "true"
click at [269, 194] on div at bounding box center [270, 193] width 7 height 7
click at [270, 197] on input "View Notes" at bounding box center [270, 197] width 0 height 0
checkbox input "true"
click at [272, 208] on div at bounding box center [270, 206] width 7 height 7
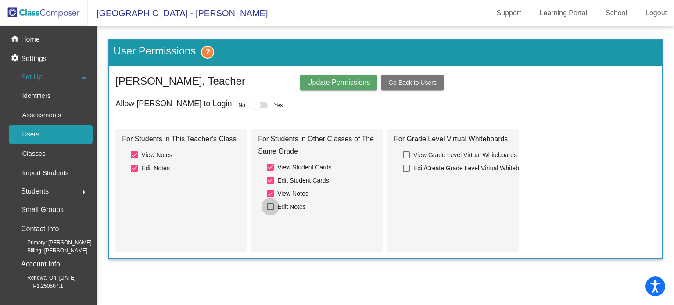
click at [270, 210] on input "Edit Notes" at bounding box center [270, 210] width 0 height 0
checkbox input "true"
click at [335, 86] on button "Update Permissions" at bounding box center [338, 83] width 77 height 16
click at [413, 81] on span "Go Back to Users" at bounding box center [412, 82] width 48 height 7
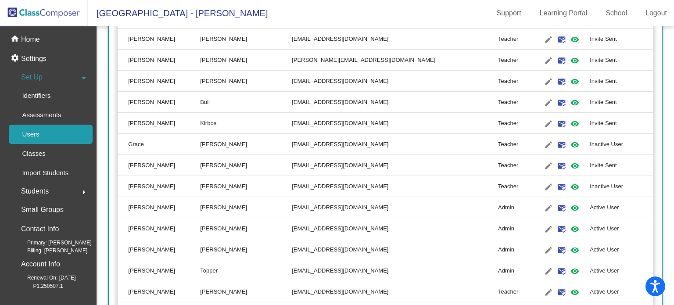
scroll to position [1643, 0]
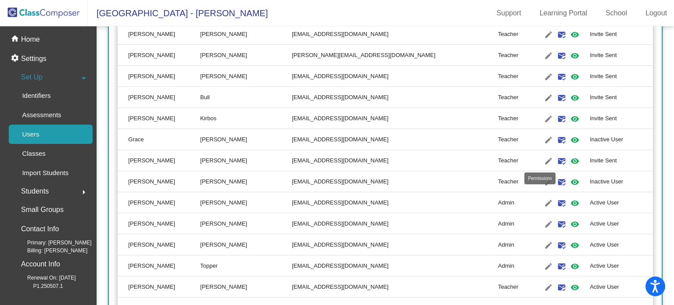
click at [570, 160] on mat-icon "visibility" at bounding box center [575, 161] width 11 height 11
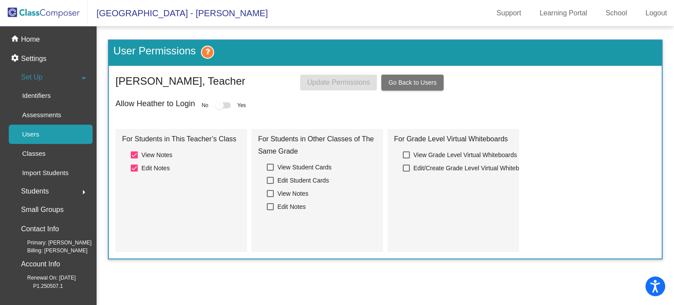
click at [273, 166] on div at bounding box center [270, 167] width 7 height 7
click at [270, 171] on input "View Student Cards" at bounding box center [270, 171] width 0 height 0
checkbox input "true"
click at [271, 179] on div at bounding box center [270, 180] width 7 height 7
click at [270, 184] on input "Edit Student Cards" at bounding box center [270, 184] width 0 height 0
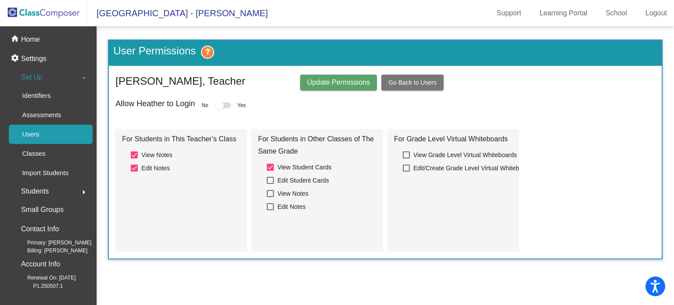
checkbox input "true"
click at [269, 191] on div at bounding box center [270, 193] width 7 height 7
click at [270, 197] on input "View Notes" at bounding box center [270, 197] width 0 height 0
checkbox input "true"
click at [272, 205] on div at bounding box center [270, 206] width 7 height 7
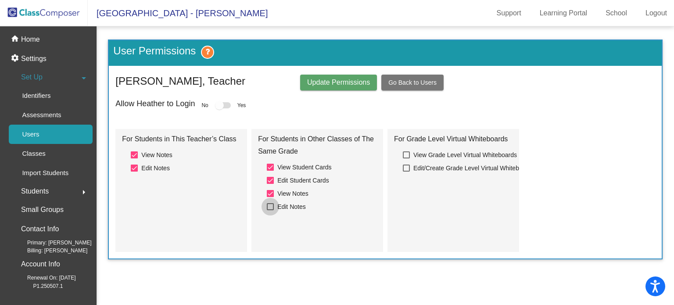
click at [270, 210] on input "Edit Notes" at bounding box center [270, 210] width 0 height 0
checkbox input "true"
click at [323, 83] on span "Update Permissions" at bounding box center [338, 82] width 63 height 7
click at [403, 83] on span "Go Back to Users" at bounding box center [412, 82] width 48 height 7
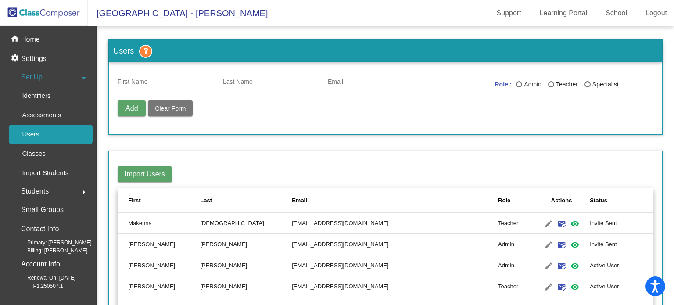
click at [45, 74] on div "Set Up arrow_drop_down" at bounding box center [51, 77] width 84 height 18
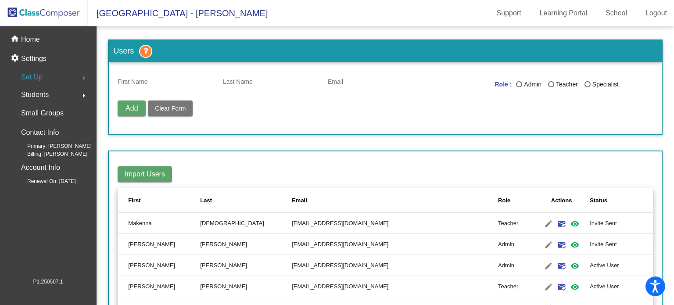
click at [45, 74] on div "Set Up arrow_right" at bounding box center [51, 77] width 84 height 18
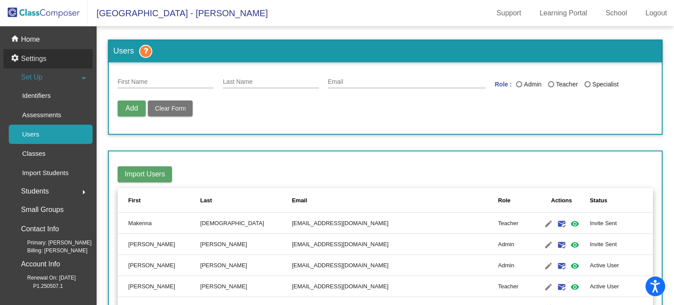
click at [30, 58] on p "Settings" at bounding box center [33, 59] width 25 height 11
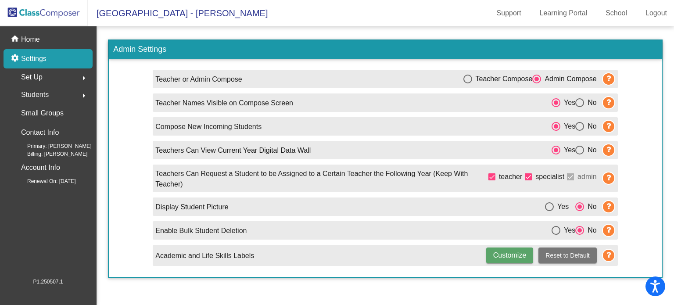
click at [37, 76] on span "Set Up" at bounding box center [32, 77] width 22 height 12
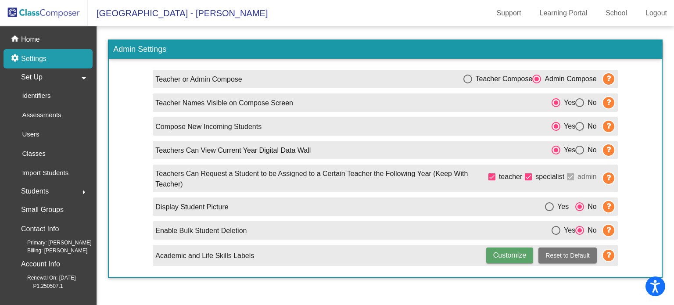
click at [35, 188] on span "Students" at bounding box center [35, 191] width 28 height 12
click at [40, 40] on div "home Home" at bounding box center [48, 39] width 89 height 19
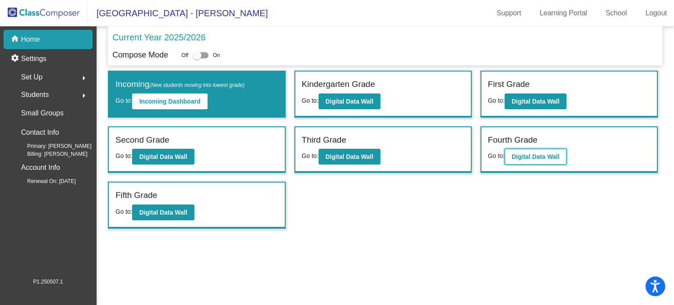
click at [530, 153] on b "Digital Data Wall" at bounding box center [536, 156] width 48 height 7
